Goal: Task Accomplishment & Management: Manage account settings

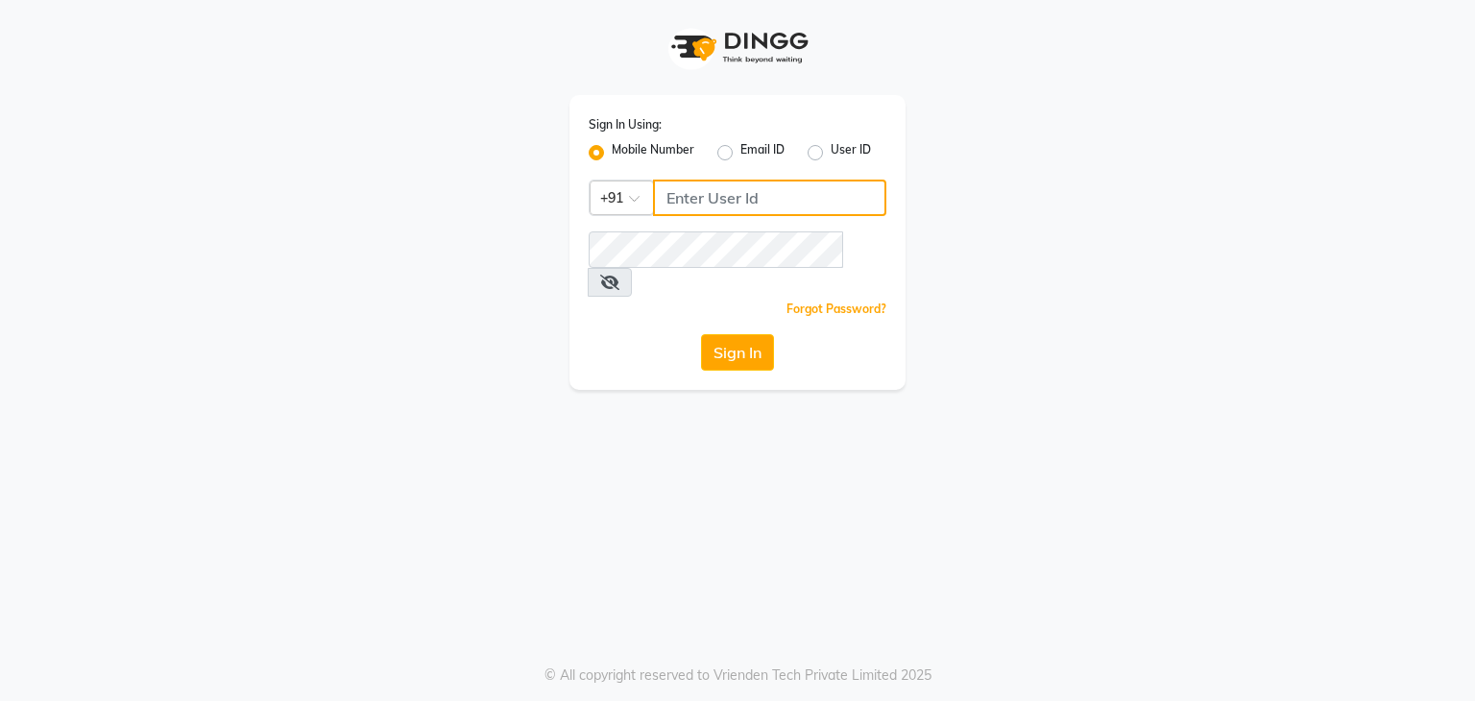
type input "8108848455"
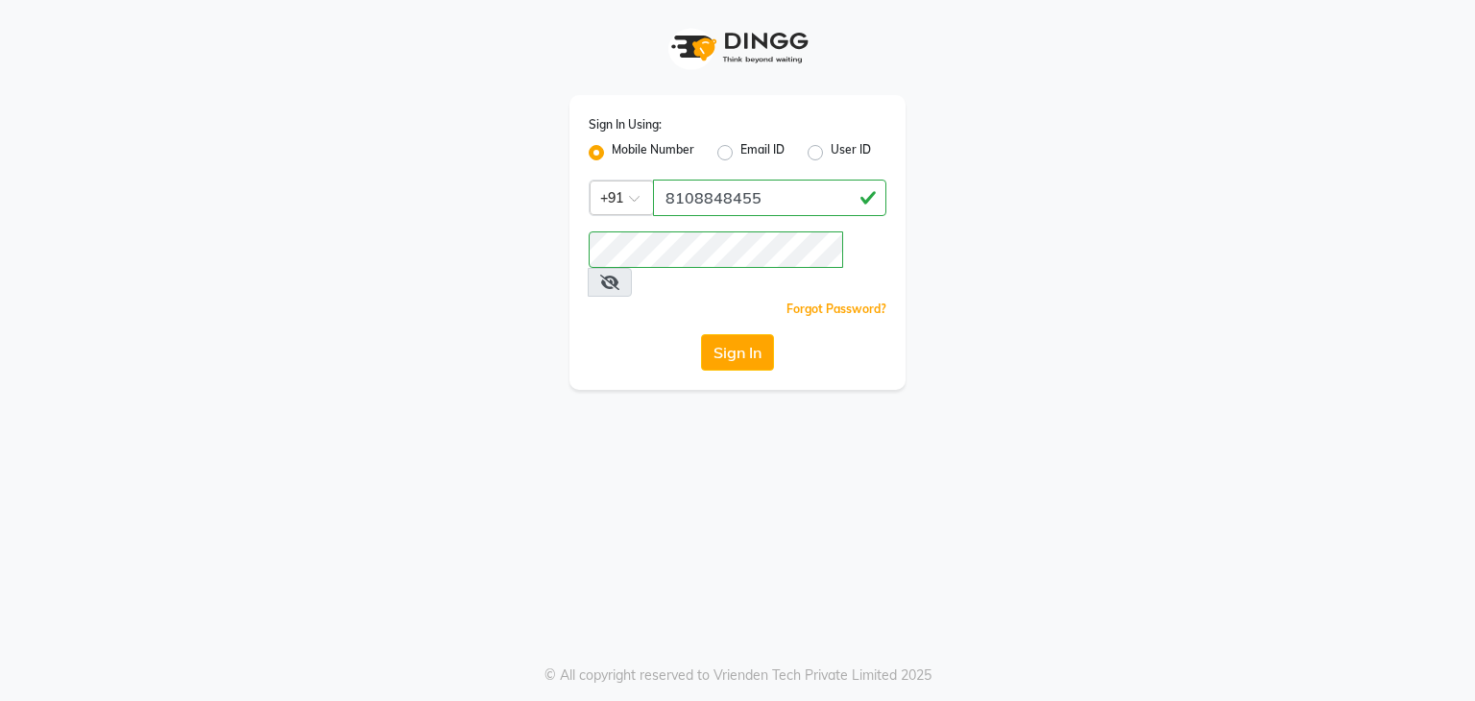
click at [831, 154] on label "User ID" at bounding box center [851, 152] width 40 height 23
click at [831, 154] on input "User ID" at bounding box center [837, 147] width 12 height 12
radio input "true"
radio input "false"
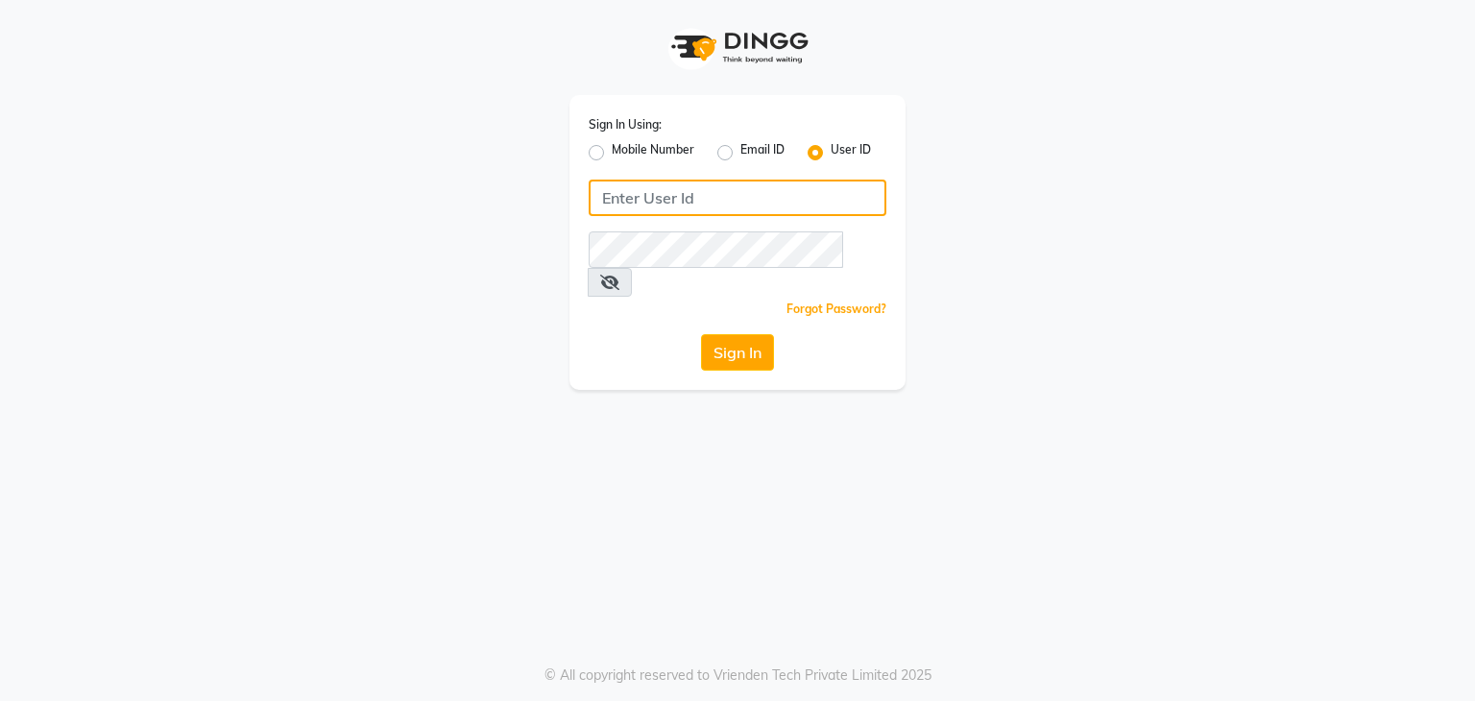
click at [768, 208] on input "Username" at bounding box center [738, 198] width 298 height 37
type input "sachins"
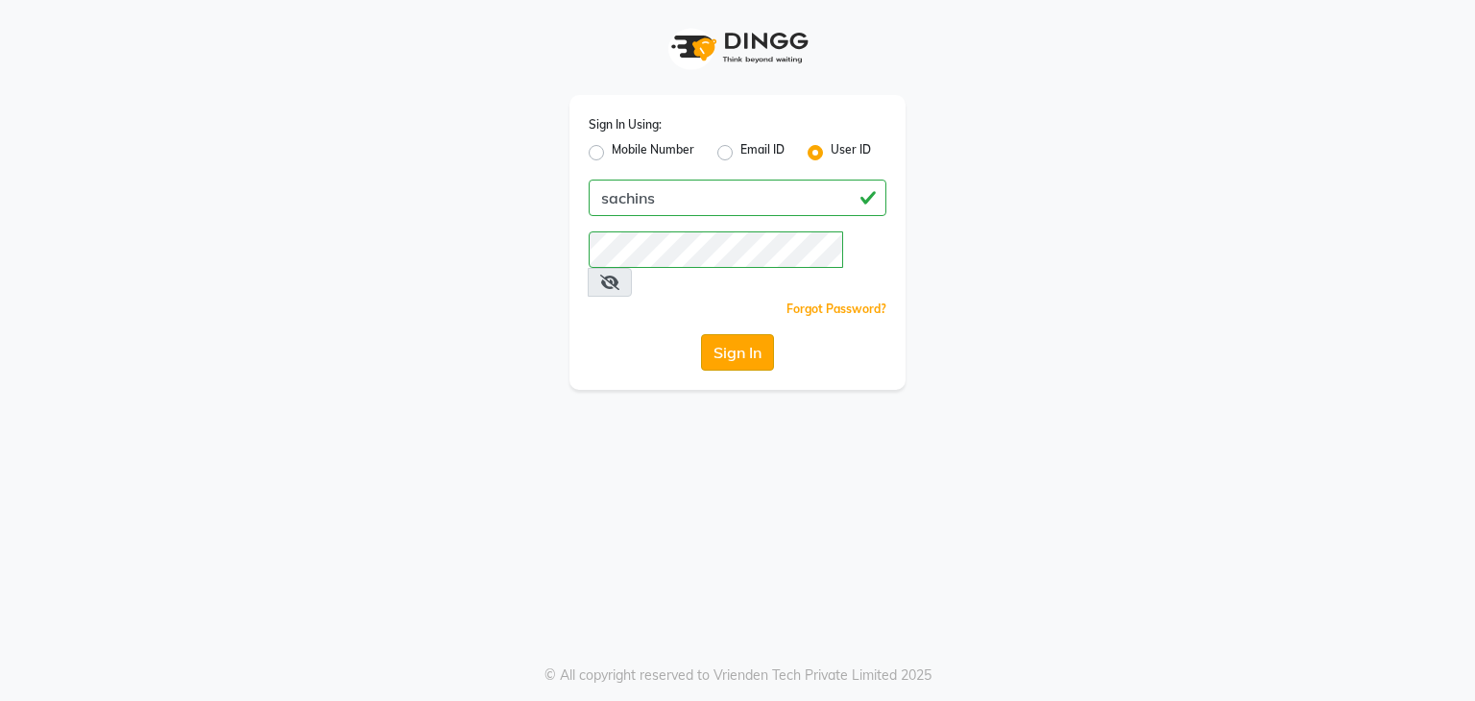
click at [742, 334] on button "Sign In" at bounding box center [737, 352] width 73 height 37
